Goal: Task Accomplishment & Management: Use online tool/utility

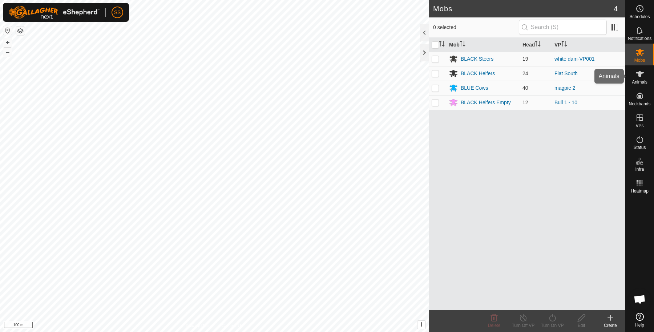
click at [643, 74] on icon at bounding box center [640, 74] width 9 height 9
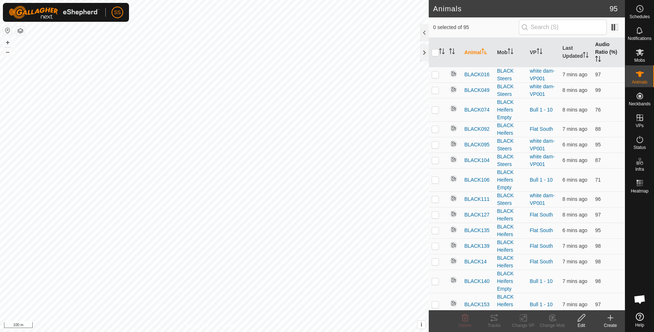
click at [596, 56] on icon "Activate to sort" at bounding box center [597, 56] width 3 height 1
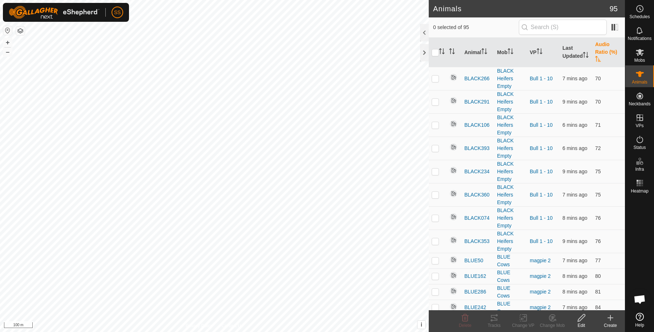
click at [604, 49] on th "Audio Ratio (%)" at bounding box center [609, 52] width 33 height 29
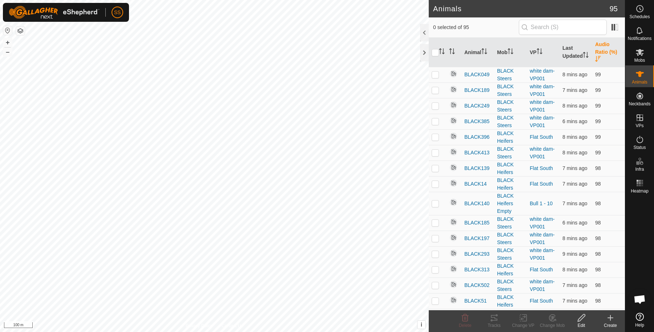
click at [604, 49] on th "Audio Ratio (%)" at bounding box center [609, 52] width 33 height 29
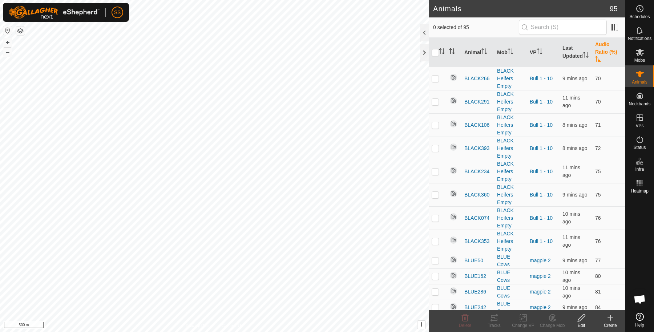
click at [599, 53] on th "Audio Ratio (%)" at bounding box center [609, 52] width 33 height 29
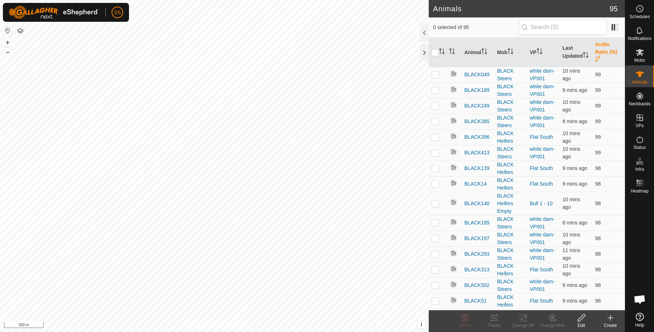
click at [599, 53] on th "Audio Ratio (%)" at bounding box center [609, 52] width 33 height 29
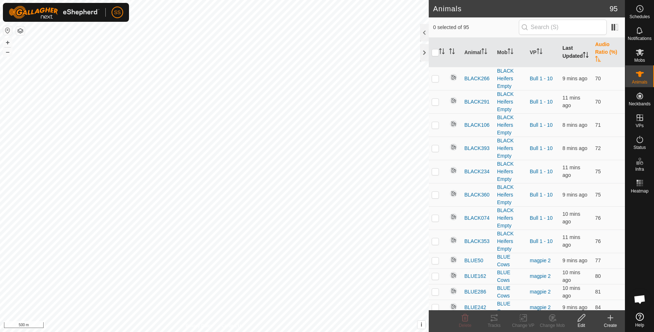
click at [564, 46] on th "Last Updated" at bounding box center [576, 52] width 33 height 29
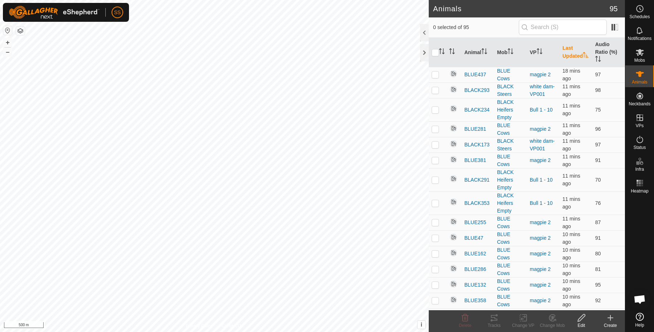
click at [564, 46] on th "Last Updated" at bounding box center [576, 52] width 33 height 29
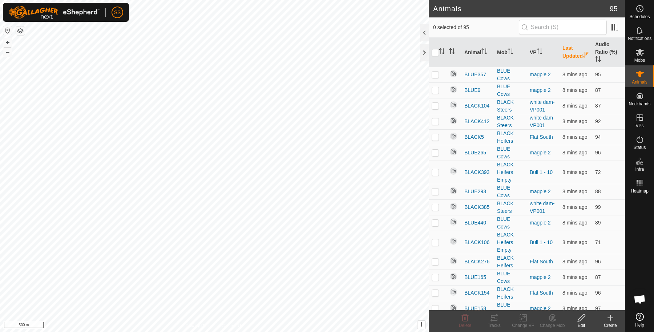
click at [564, 46] on th "Last Updated" at bounding box center [576, 52] width 33 height 29
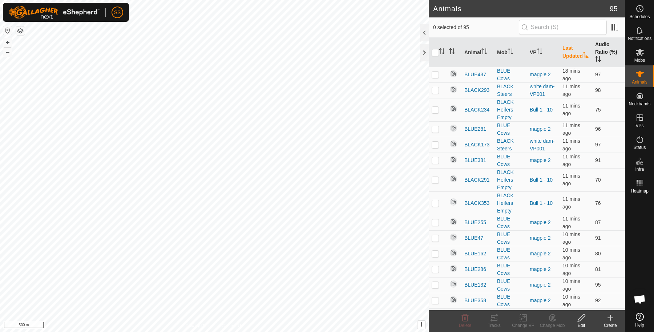
click at [604, 44] on th "Audio Ratio (%)" at bounding box center [609, 52] width 33 height 29
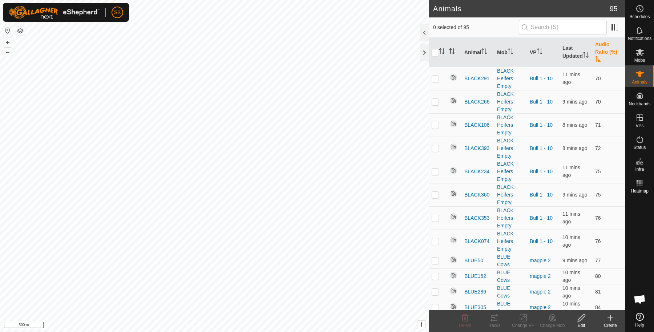
drag, startPoint x: 524, startPoint y: 85, endPoint x: 526, endPoint y: 90, distance: 5.1
click at [521, 114] on td "BLACK Heifers Empty" at bounding box center [510, 124] width 33 height 23
drag, startPoint x: 512, startPoint y: 119, endPoint x: 508, endPoint y: 128, distance: 10.1
click at [508, 128] on div "BLACK Heifers Empty" at bounding box center [510, 125] width 27 height 23
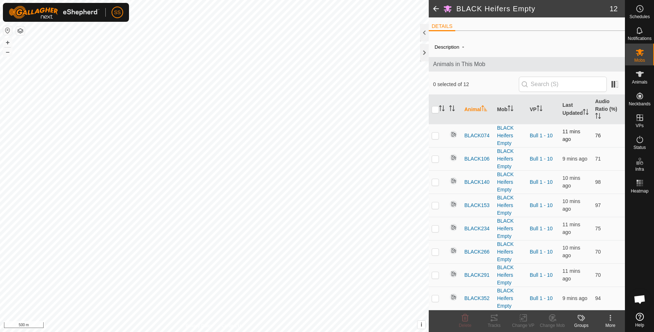
click at [436, 137] on p-checkbox at bounding box center [435, 136] width 7 height 6
checkbox input "true"
click at [493, 317] on icon at bounding box center [494, 318] width 7 height 6
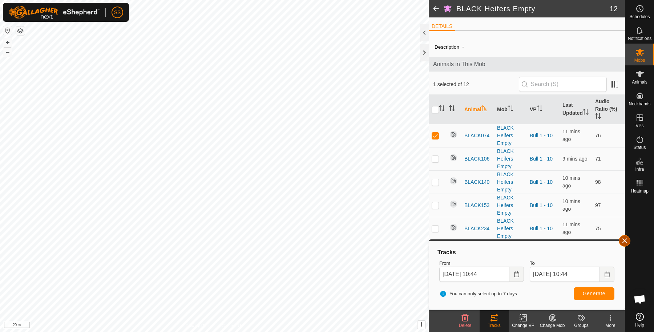
click at [625, 240] on button "button" at bounding box center [625, 241] width 12 height 12
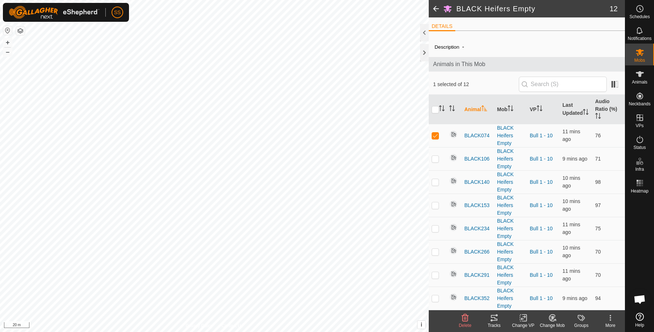
click at [501, 315] on tracks-svg-icon at bounding box center [494, 318] width 29 height 9
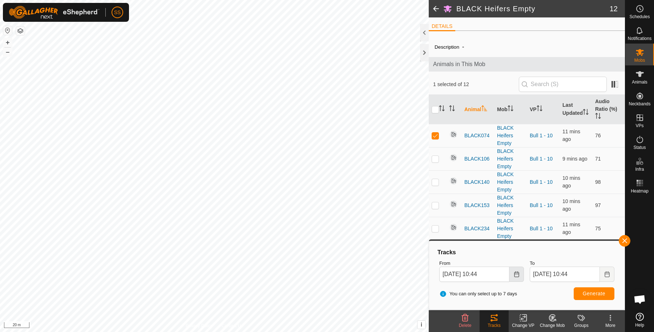
click at [512, 272] on button "Choose Date" at bounding box center [517, 274] width 15 height 15
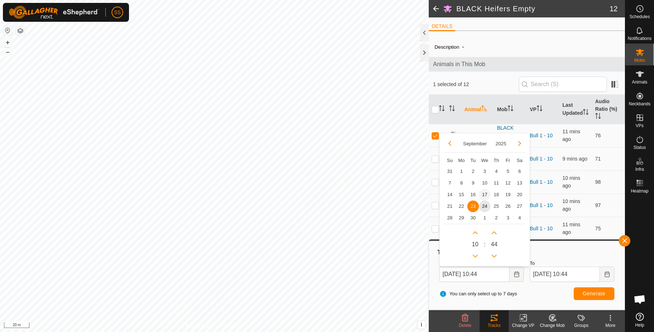
click at [485, 192] on span "17" at bounding box center [485, 195] width 12 height 12
type input "17 Sep, 2025 10:44"
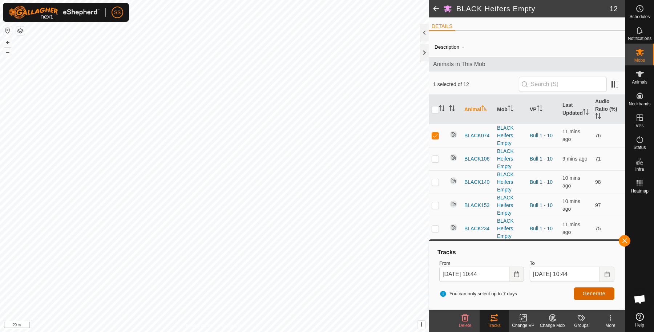
click at [577, 291] on button "Generate" at bounding box center [594, 294] width 41 height 13
click at [433, 137] on p-checkbox at bounding box center [435, 136] width 7 height 6
checkbox input "false"
click at [433, 4] on span at bounding box center [436, 8] width 15 height 17
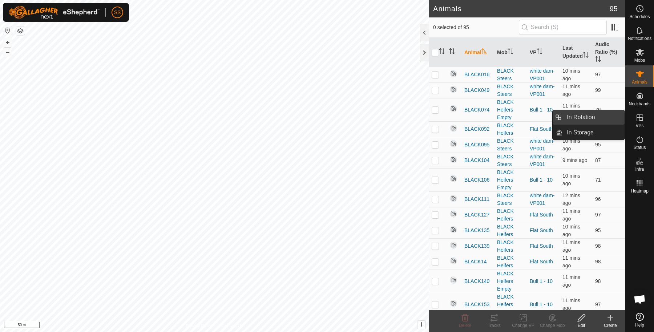
click at [617, 120] on link "In Rotation" at bounding box center [594, 117] width 62 height 15
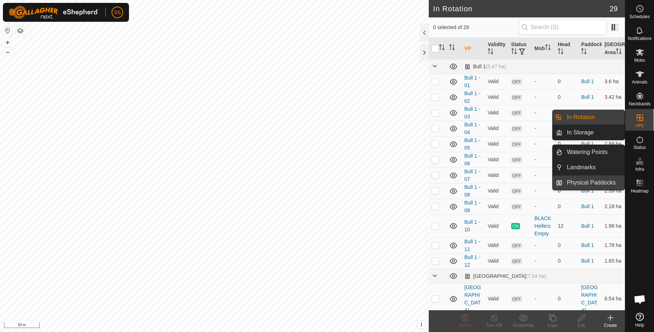
click at [609, 181] on link "Physical Paddocks" at bounding box center [594, 183] width 62 height 15
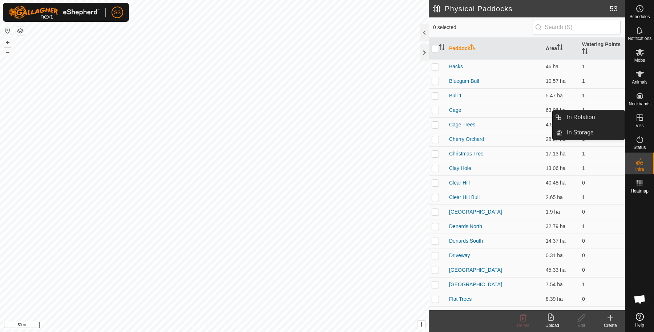
drag, startPoint x: 642, startPoint y: 109, endPoint x: 642, endPoint y: 114, distance: 5.5
click at [642, 114] on icon at bounding box center [640, 117] width 9 height 9
click at [601, 113] on link "In Rotation" at bounding box center [594, 117] width 62 height 15
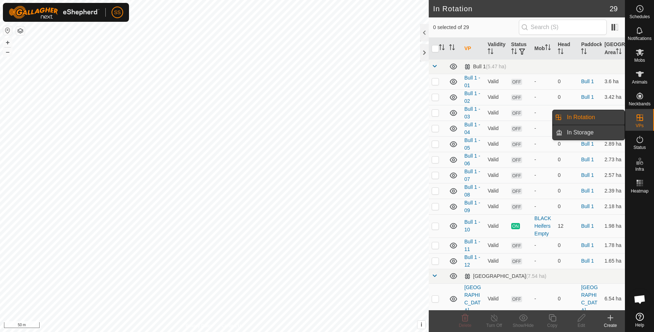
click at [599, 129] on link "In Storage" at bounding box center [594, 132] width 62 height 15
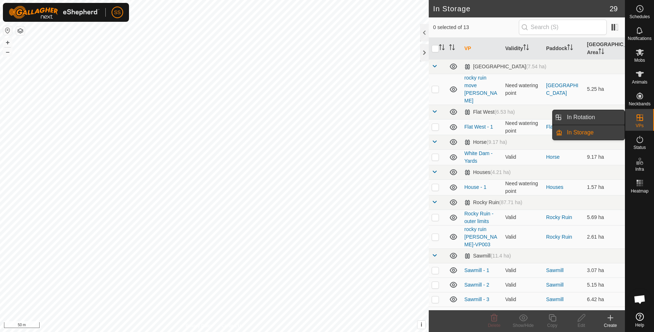
click at [590, 119] on link "In Rotation" at bounding box center [594, 117] width 62 height 15
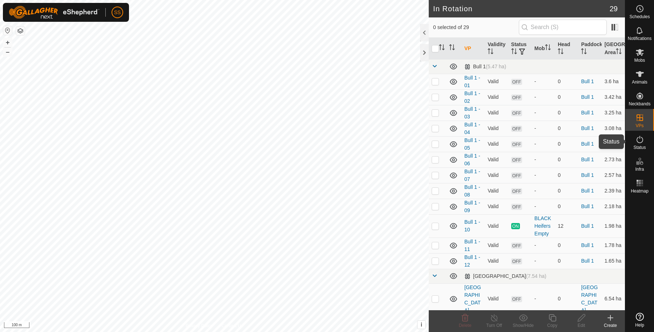
click at [633, 144] on div "Status" at bounding box center [640, 142] width 29 height 22
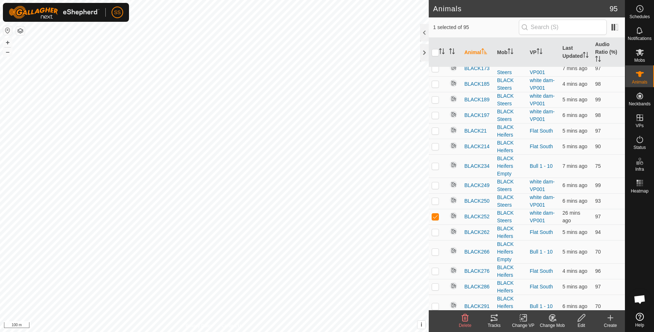
scroll to position [242, 0]
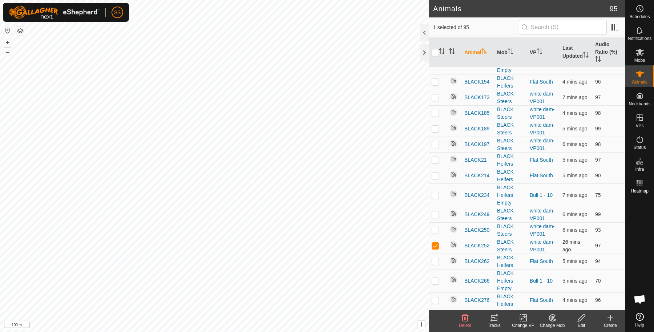
click at [438, 244] on p-checkbox at bounding box center [435, 246] width 7 height 6
checkbox input "false"
click at [571, 45] on th "Last Updated" at bounding box center [576, 52] width 33 height 29
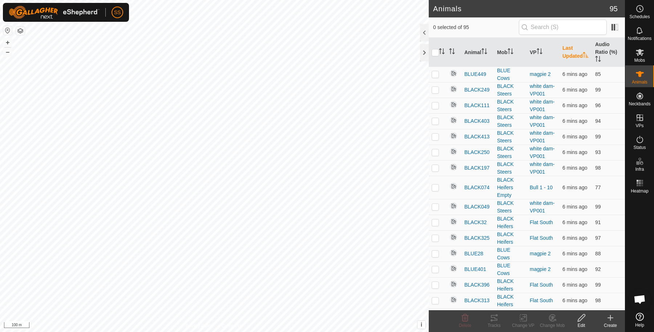
scroll to position [0, 0]
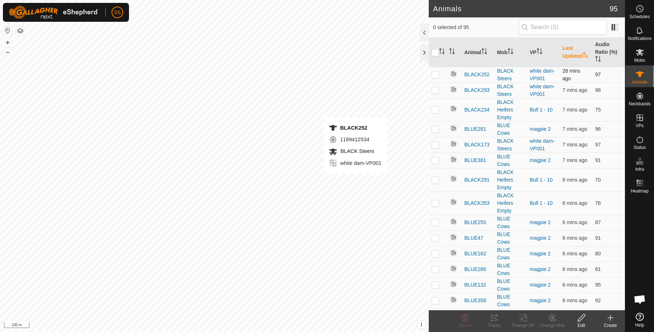
checkbox input "true"
click at [473, 72] on span "BLACK252" at bounding box center [477, 75] width 25 height 8
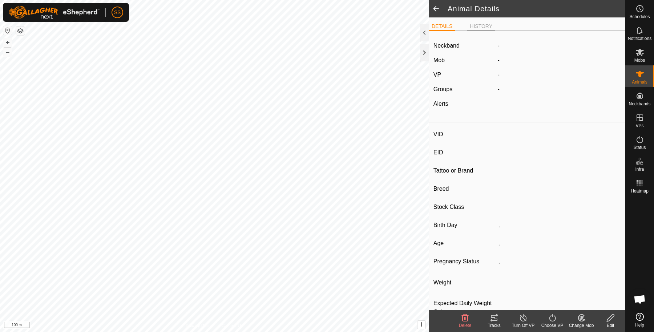
click at [482, 24] on li "HISTORY" at bounding box center [481, 27] width 28 height 9
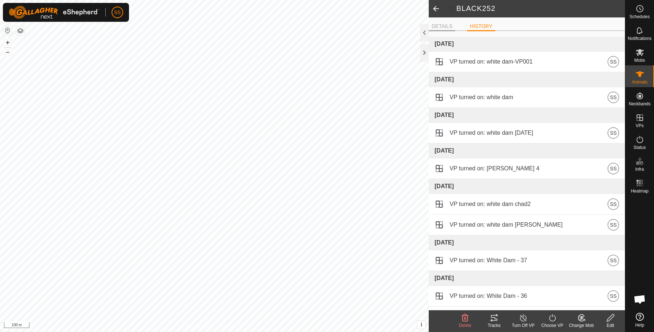
click at [439, 27] on li "DETAILS" at bounding box center [442, 27] width 27 height 9
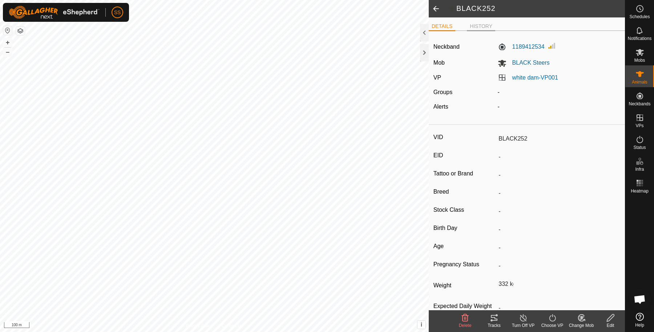
click at [484, 24] on li "HISTORY" at bounding box center [481, 27] width 28 height 9
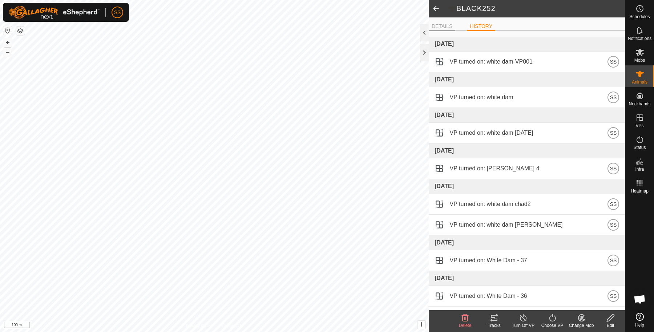
click at [449, 25] on li "DETAILS" at bounding box center [442, 27] width 27 height 9
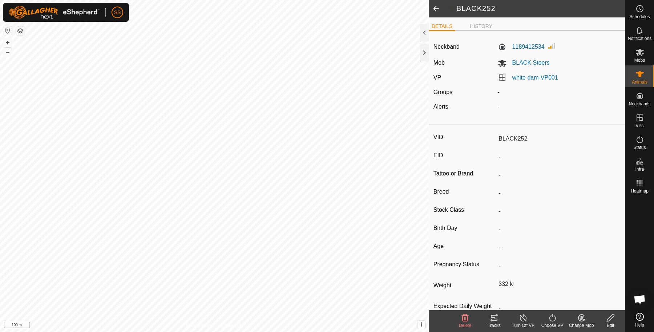
click at [437, 6] on span at bounding box center [436, 8] width 15 height 17
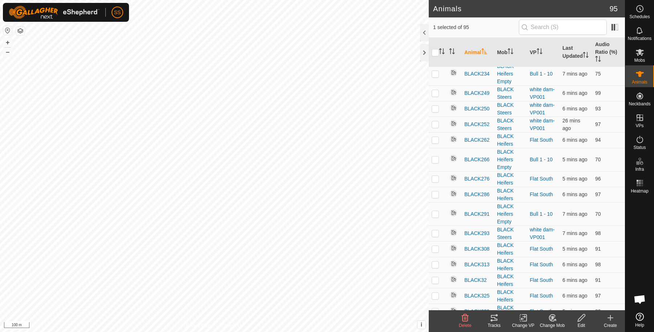
scroll to position [242, 0]
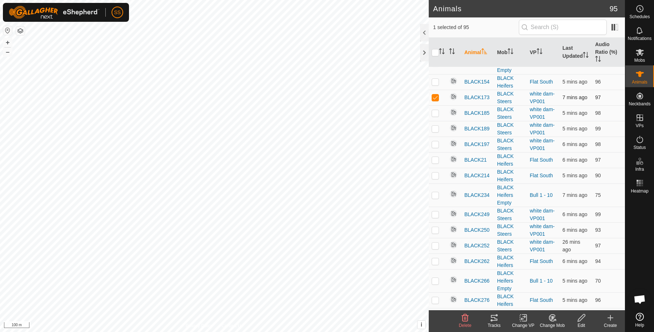
click at [438, 95] on p-checkbox at bounding box center [435, 98] width 7 height 6
checkbox input "false"
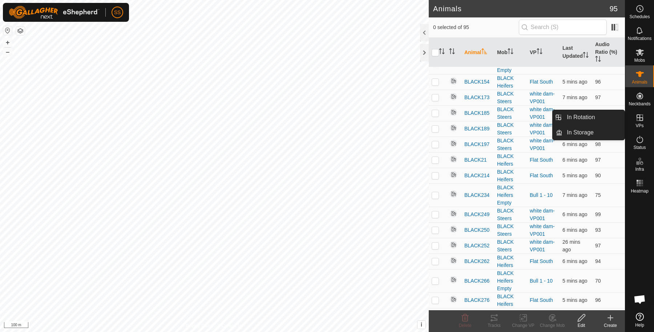
click at [642, 116] on icon at bounding box center [640, 117] width 9 height 9
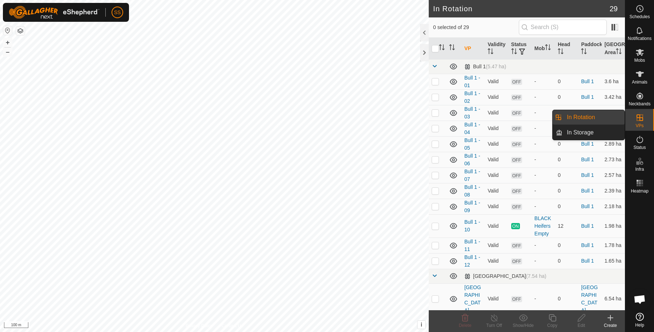
click at [588, 119] on link "In Rotation" at bounding box center [594, 117] width 62 height 15
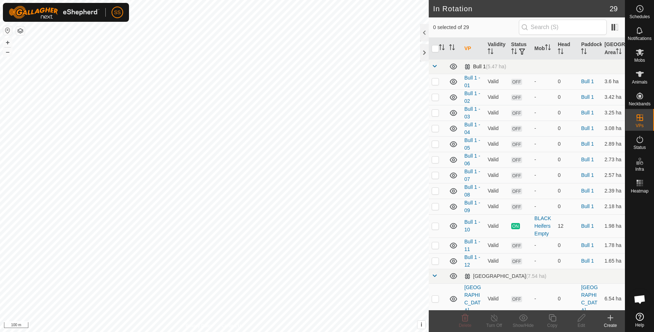
click at [433, 68] on td at bounding box center [437, 66] width 17 height 15
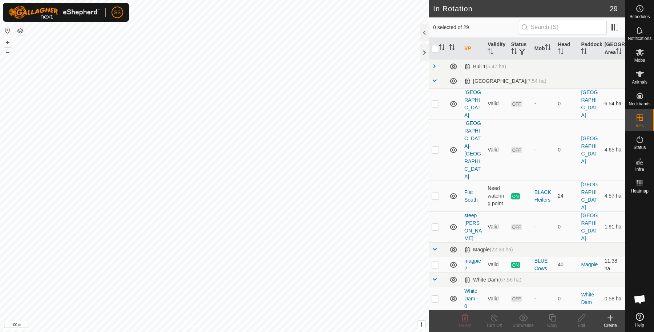
click at [436, 105] on p-checkbox at bounding box center [435, 104] width 7 height 6
checkbox input "false"
click at [434, 147] on p-checkbox at bounding box center [435, 150] width 7 height 6
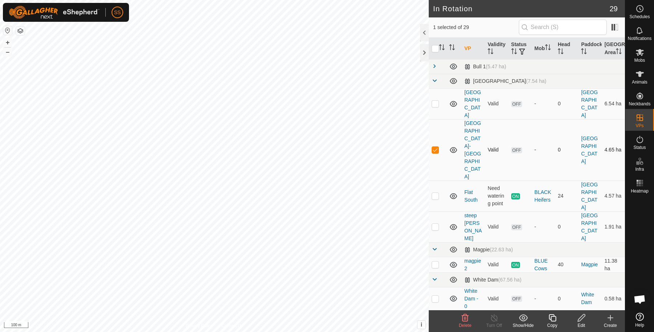
checkbox input "false"
click at [434, 193] on p-checkbox at bounding box center [435, 196] width 7 height 6
checkbox input "false"
click at [432, 224] on p-checkbox at bounding box center [435, 227] width 7 height 6
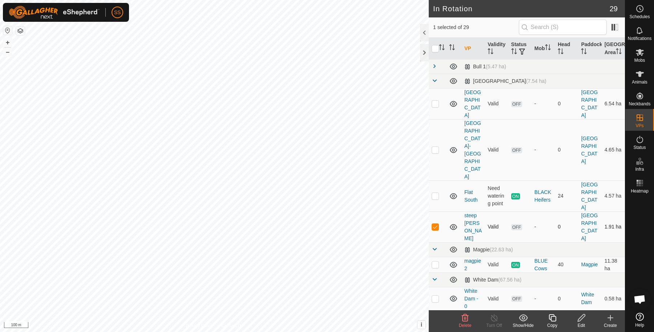
click at [432, 224] on p-checkbox at bounding box center [435, 227] width 7 height 6
click at [462, 318] on icon at bounding box center [465, 318] width 9 height 9
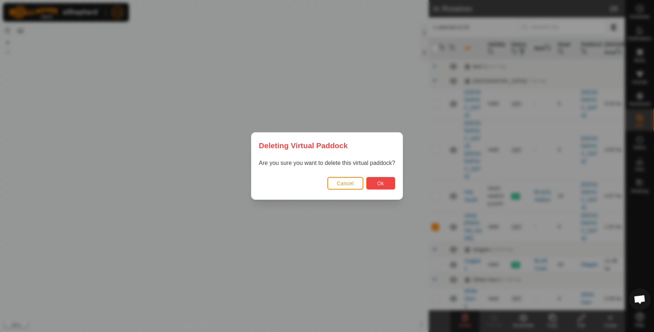
click at [384, 178] on button "Ok" at bounding box center [380, 183] width 29 height 13
checkbox input "false"
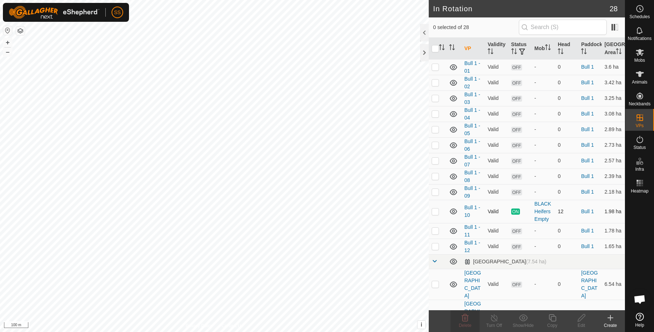
scroll to position [136, 0]
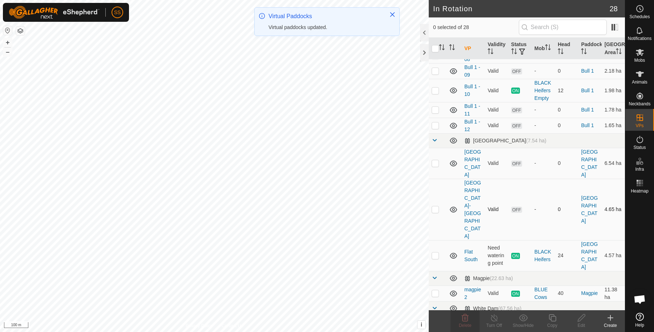
click at [436, 195] on td at bounding box center [437, 209] width 17 height 61
checkbox input "true"
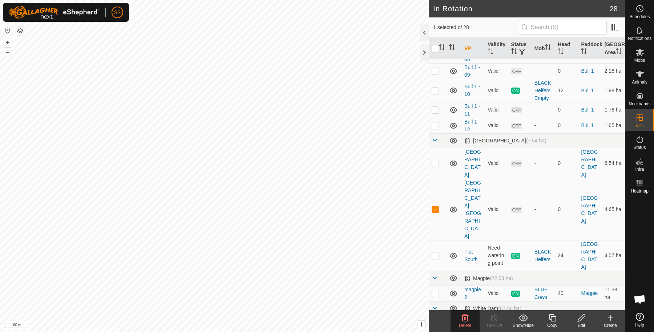
click at [553, 317] on icon at bounding box center [552, 318] width 9 height 9
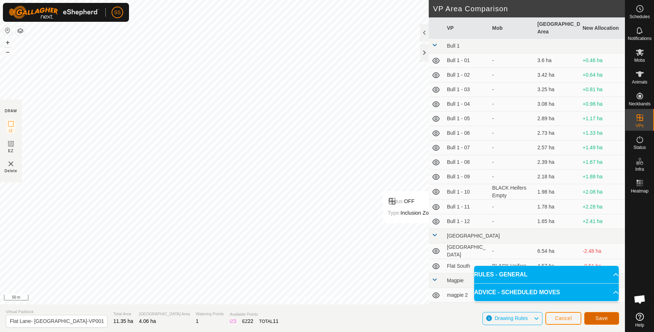
click at [599, 316] on span "Save" at bounding box center [602, 319] width 12 height 6
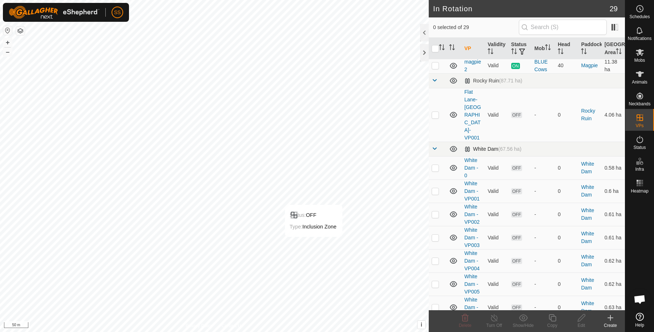
scroll to position [242, 0]
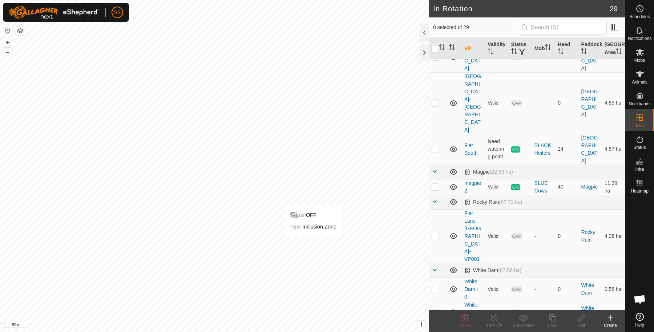
click at [435, 209] on td at bounding box center [437, 236] width 17 height 54
checkbox input "true"
click at [559, 319] on copy-svg-icon at bounding box center [552, 318] width 29 height 9
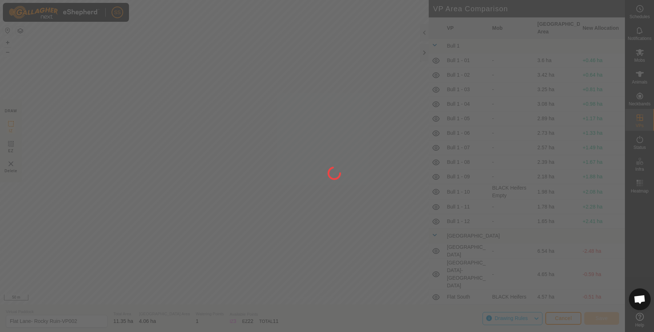
click at [228, 178] on div at bounding box center [327, 166] width 654 height 332
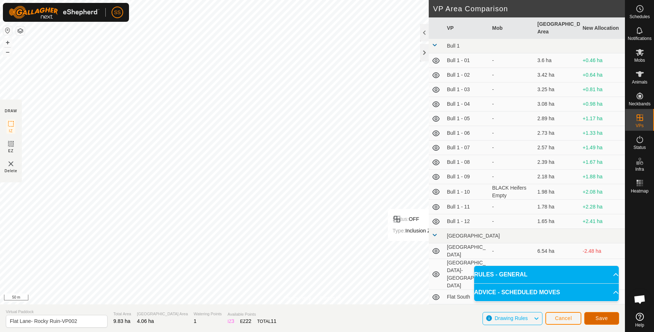
click at [594, 316] on button "Save" at bounding box center [602, 318] width 35 height 13
